Goal: Check status: Check status

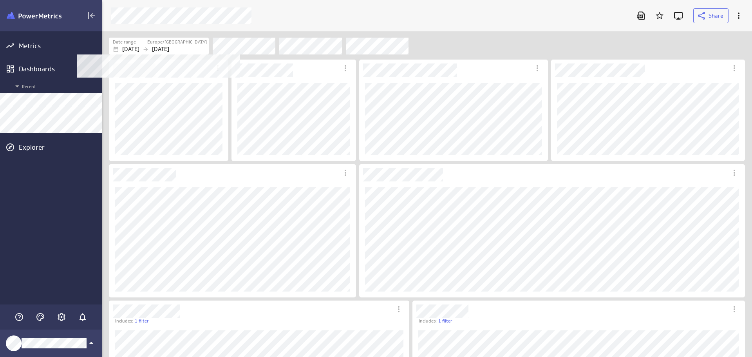
scroll to position [369, 662]
click at [130, 47] on p "[DATE]" at bounding box center [130, 49] width 17 height 8
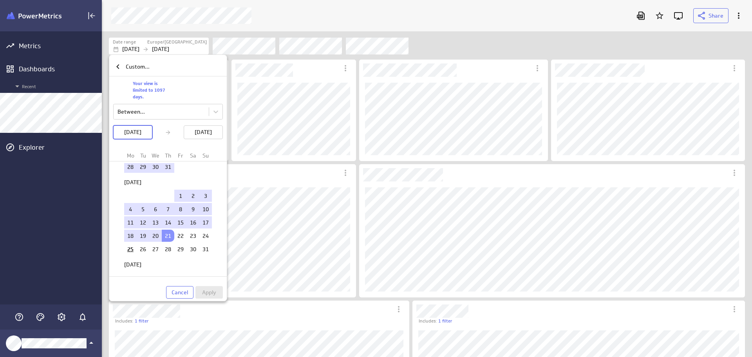
scroll to position [118, 0]
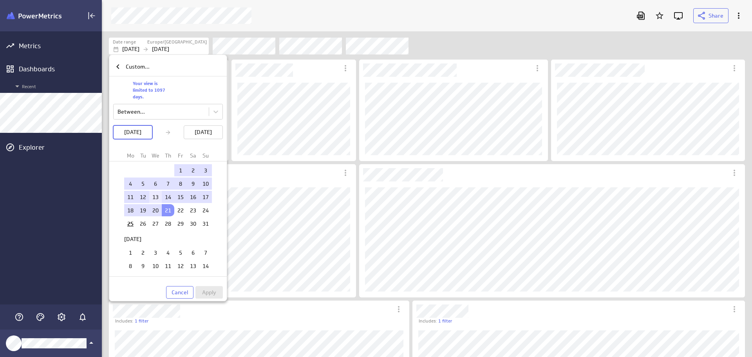
click at [151, 197] on td "13" at bounding box center [155, 197] width 13 height 12
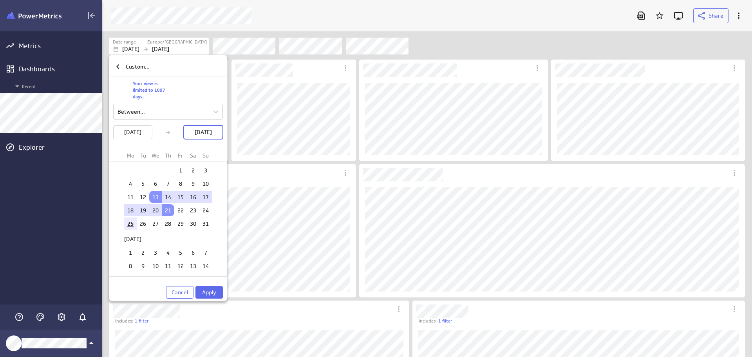
click at [129, 223] on td "25" at bounding box center [130, 223] width 13 height 12
click at [206, 293] on span "Apply" at bounding box center [209, 292] width 14 height 7
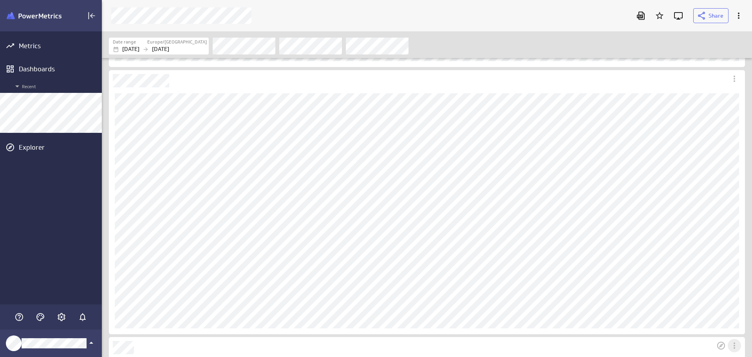
scroll to position [862, 0]
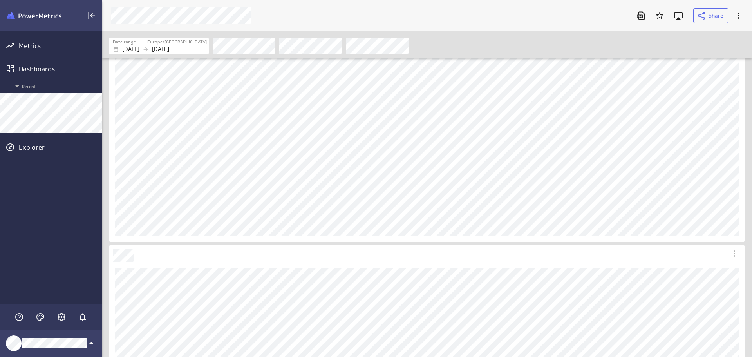
click at [733, 210] on div "Dashboard Widget" at bounding box center [427, 118] width 636 height 247
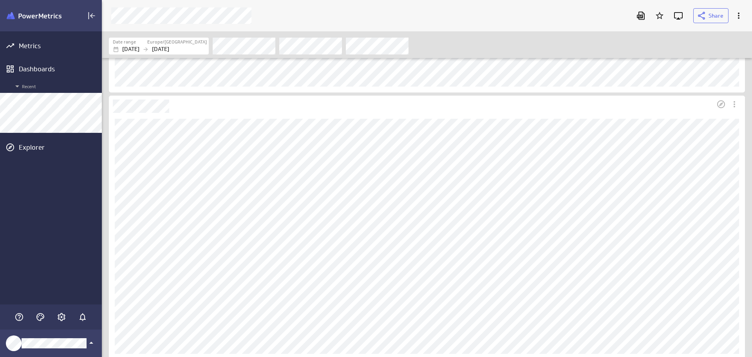
scroll to position [783, 0]
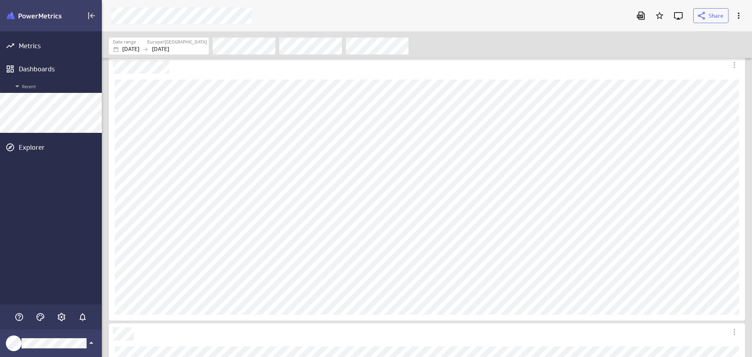
click at [139, 49] on p "[DATE]" at bounding box center [130, 49] width 17 height 8
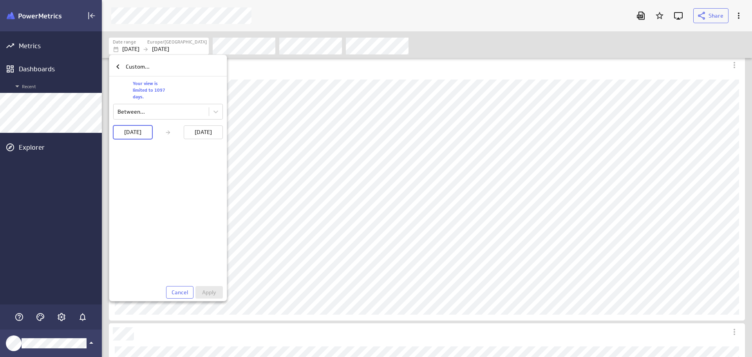
click at [182, 48] on div at bounding box center [376, 178] width 752 height 357
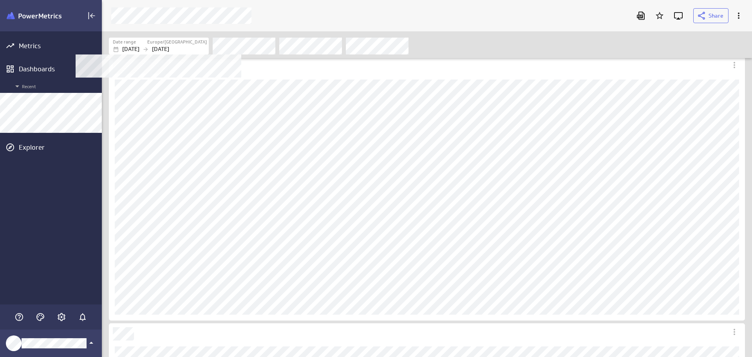
click at [139, 49] on p "[DATE]" at bounding box center [130, 49] width 17 height 8
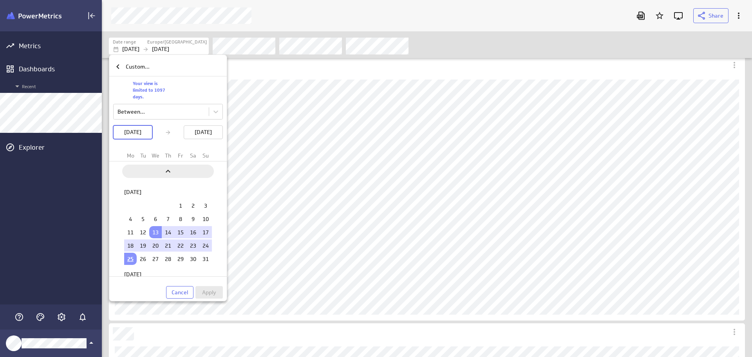
click at [168, 172] on icon "Previous" at bounding box center [167, 170] width 9 height 9
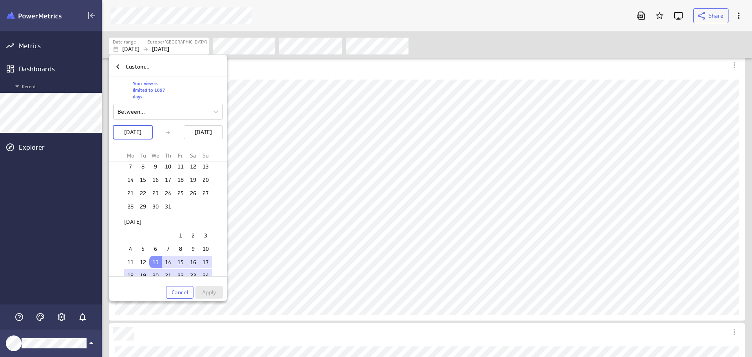
scroll to position [962, 0]
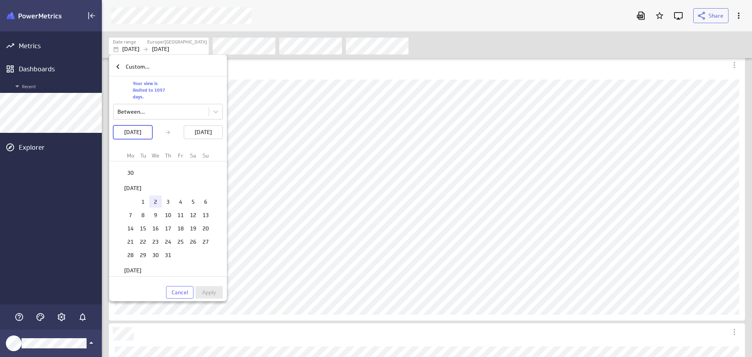
click at [142, 200] on td "1" at bounding box center [143, 201] width 13 height 12
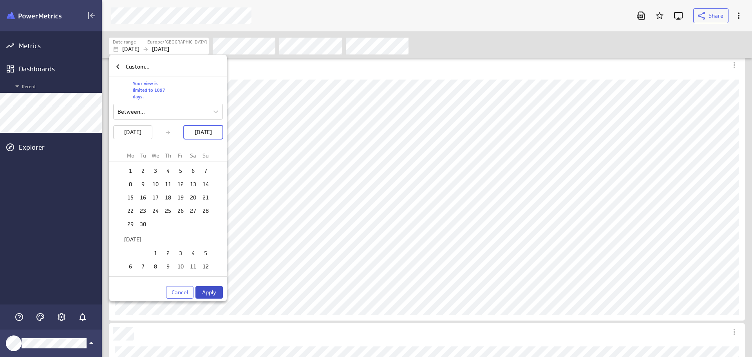
scroll to position [1158, 0]
click at [212, 293] on span "Apply" at bounding box center [209, 292] width 14 height 7
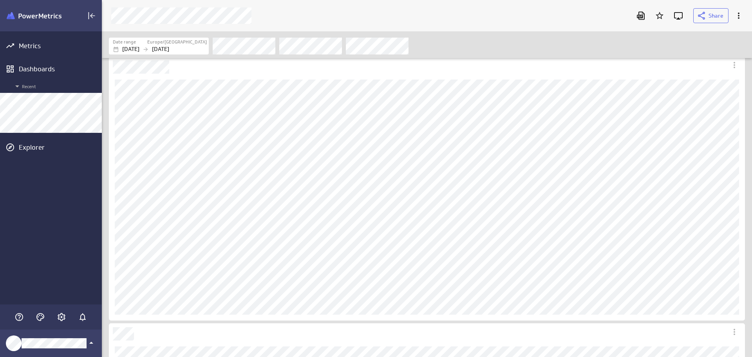
click at [498, 51] on div "Filters" at bounding box center [479, 45] width 532 height 17
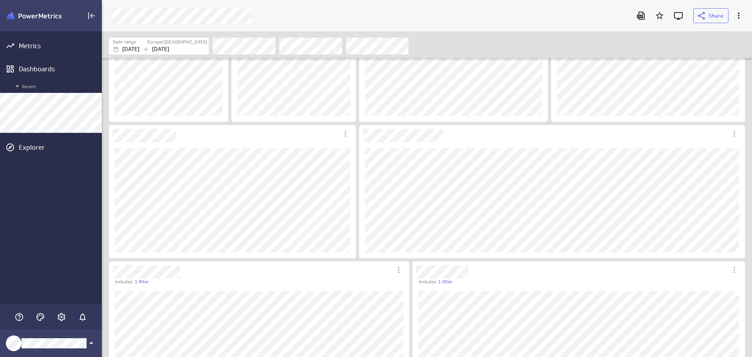
scroll to position [773, 0]
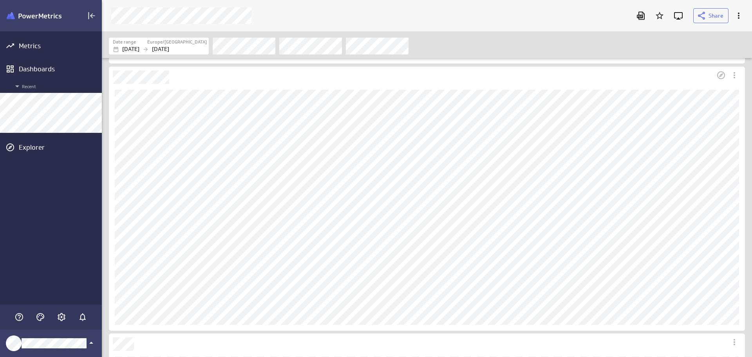
click at [597, 81] on div "Dashboard Widget" at bounding box center [412, 75] width 606 height 17
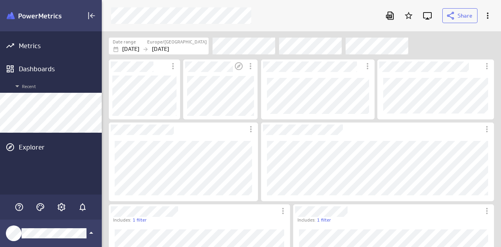
scroll to position [0, 0]
